Goal: Transaction & Acquisition: Book appointment/travel/reservation

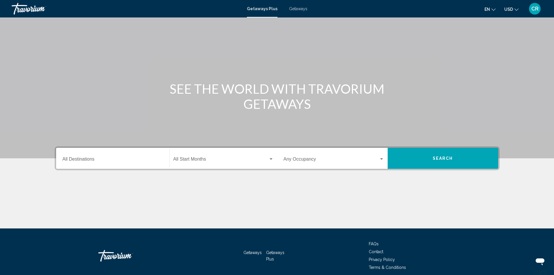
scroll to position [41, 0]
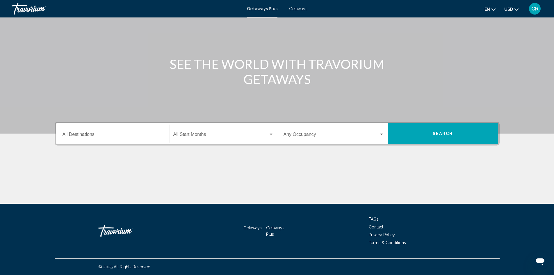
click at [101, 132] on div "Destination All Destinations" at bounding box center [113, 133] width 101 height 18
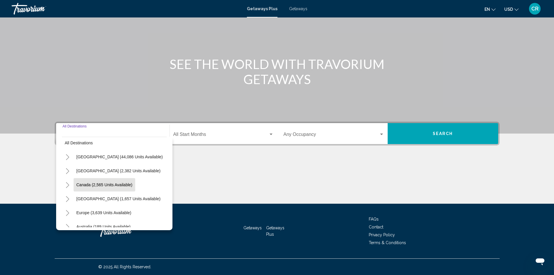
scroll to position [0, 0]
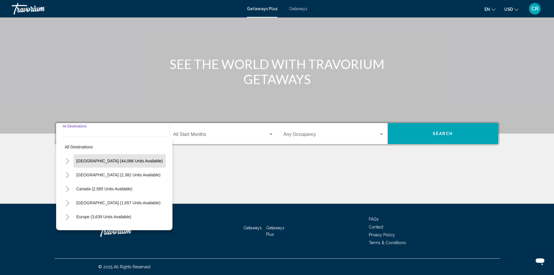
click at [110, 161] on span "[GEOGRAPHIC_DATA] (44,086 units available)" at bounding box center [119, 160] width 86 height 5
type input "**********"
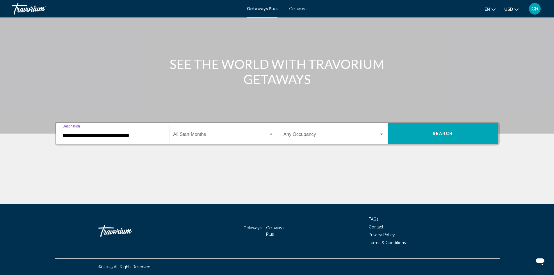
click at [451, 138] on button "Search" at bounding box center [443, 133] width 110 height 21
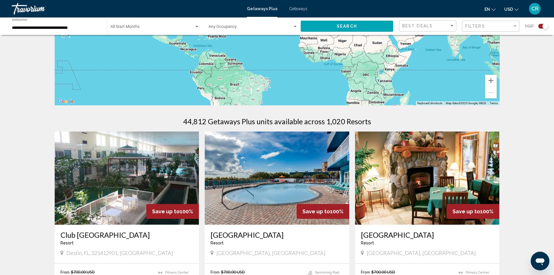
scroll to position [58, 0]
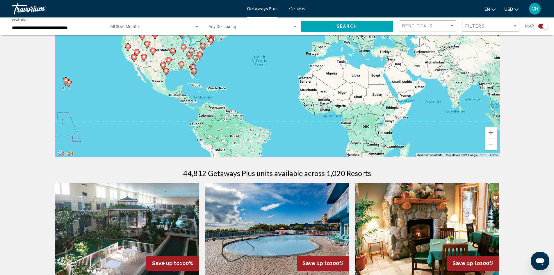
click at [154, 26] on span "Search widget" at bounding box center [152, 28] width 84 height 5
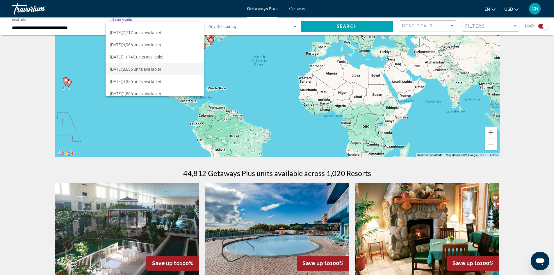
scroll to position [29, 0]
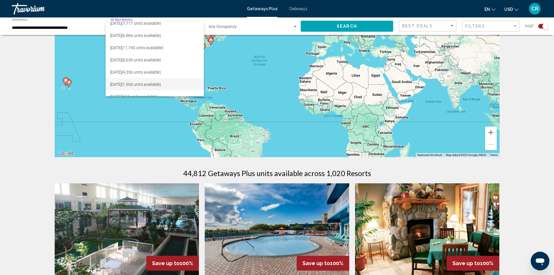
click at [151, 82] on span "[DATE] (1,506 units available)" at bounding box center [154, 84] width 89 height 12
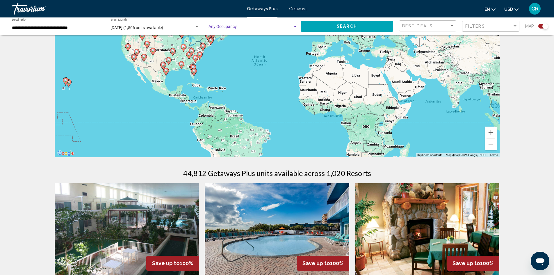
click at [244, 26] on span "Search widget" at bounding box center [250, 28] width 84 height 5
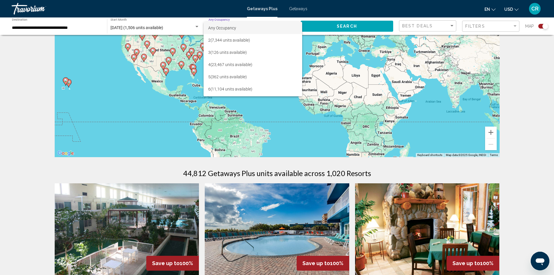
click at [349, 27] on div at bounding box center [277, 137] width 554 height 275
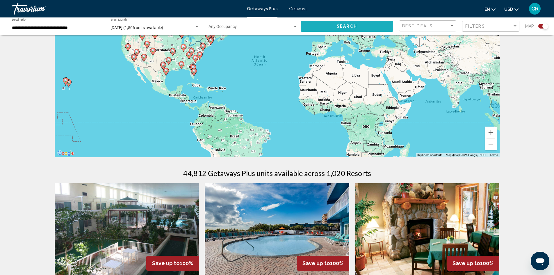
click at [374, 24] on button "Search" at bounding box center [347, 26] width 92 height 11
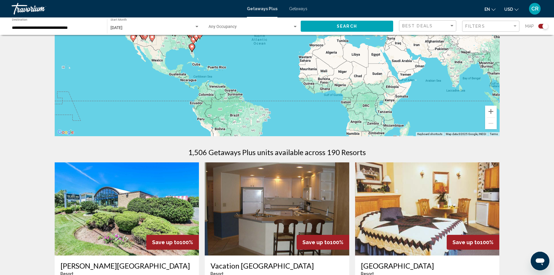
scroll to position [58, 0]
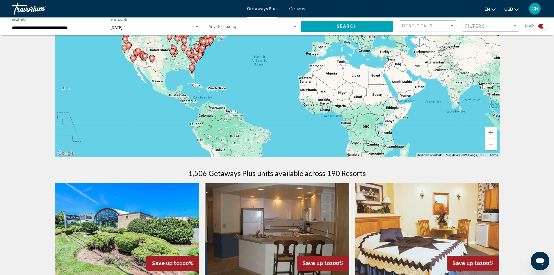
click at [485, 29] on div "Filters" at bounding box center [491, 26] width 52 height 11
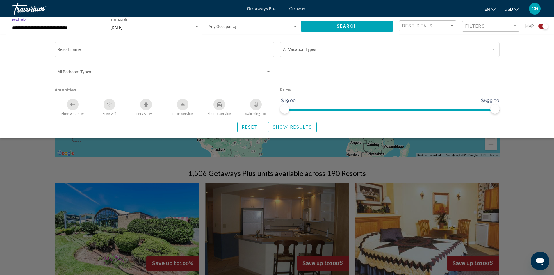
click at [88, 26] on input "**********" at bounding box center [56, 28] width 89 height 5
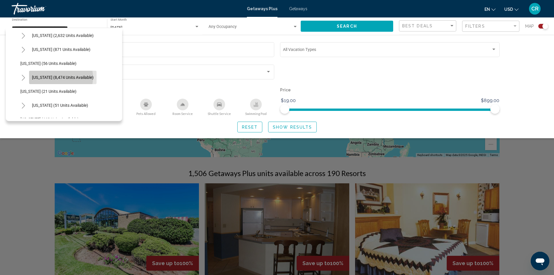
click at [61, 77] on span "[US_STATE] (8,474 units available)" at bounding box center [63, 77] width 62 height 5
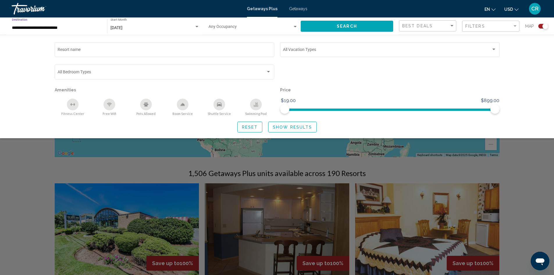
click at [374, 28] on button "Search" at bounding box center [347, 26] width 92 height 11
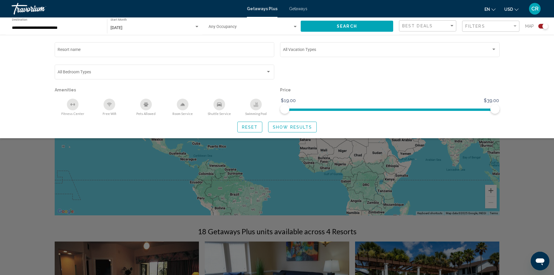
click at [284, 126] on span "Show Results" at bounding box center [292, 127] width 39 height 5
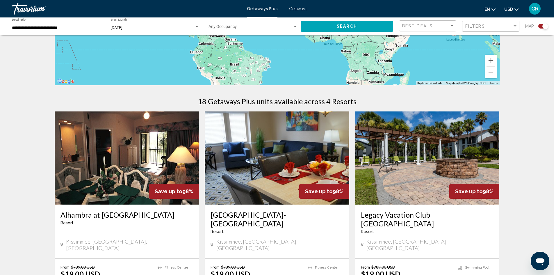
scroll to position [116, 0]
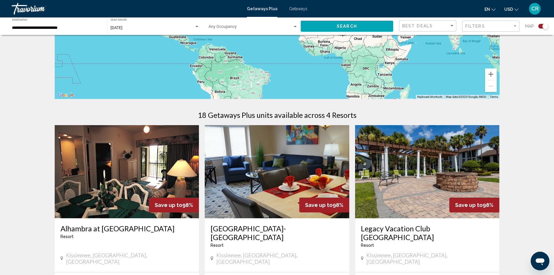
click at [533, 10] on span "CR" at bounding box center [534, 9] width 7 height 6
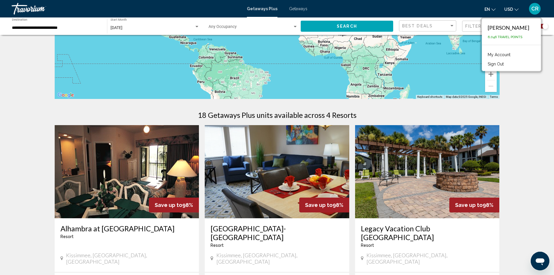
click at [72, 25] on div "**********" at bounding box center [56, 26] width 89 height 16
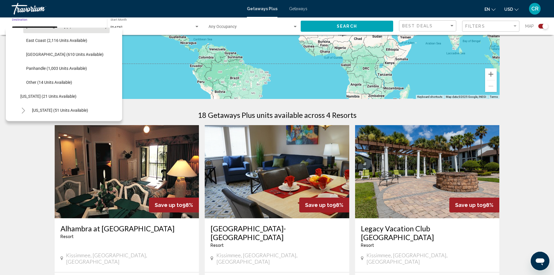
scroll to position [152, 0]
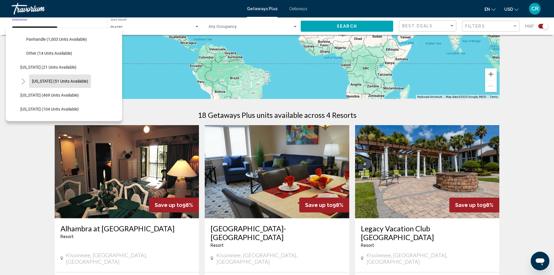
click at [56, 80] on span "[US_STATE] (51 units available)" at bounding box center [60, 81] width 56 height 5
type input "**********"
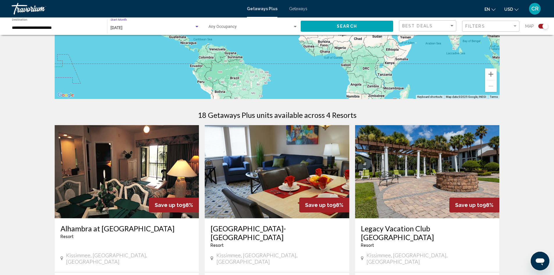
click at [147, 26] on div "[DATE]" at bounding box center [152, 28] width 84 height 5
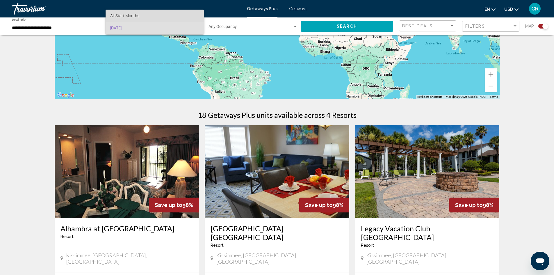
click at [146, 19] on span "All Start Months" at bounding box center [154, 16] width 89 height 12
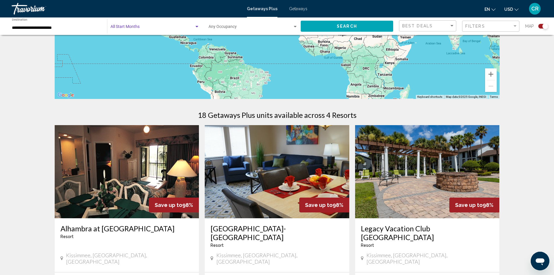
click at [354, 23] on button "Search" at bounding box center [347, 26] width 92 height 11
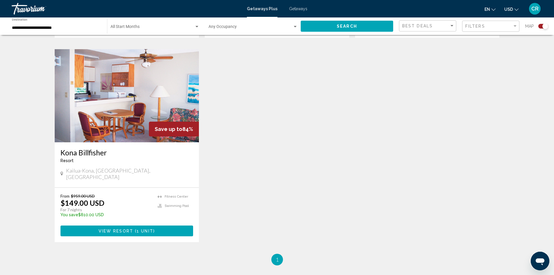
scroll to position [611, 0]
